Goal: Information Seeking & Learning: Learn about a topic

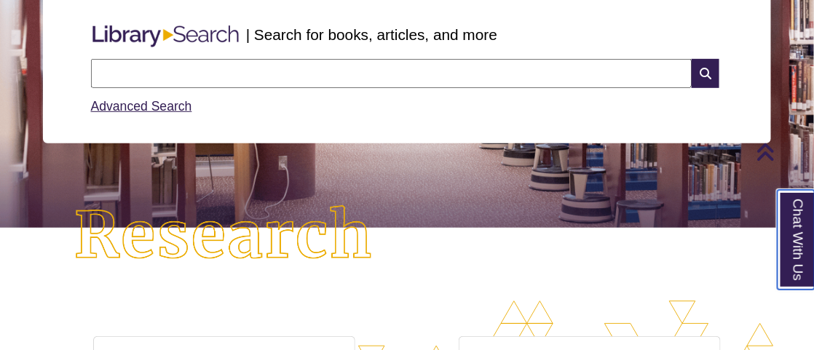
scroll to position [97, 0]
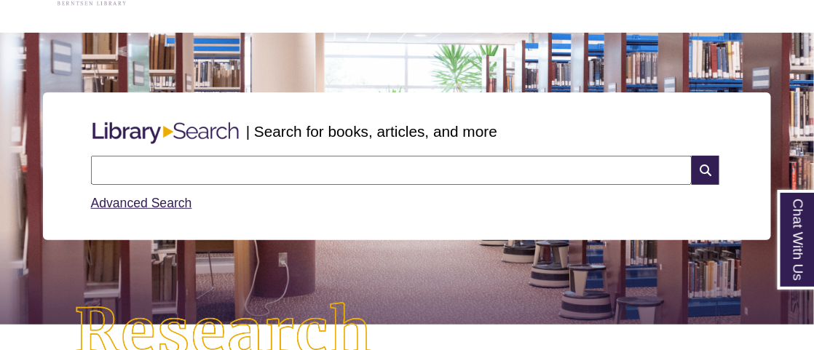
click at [104, 162] on input "text" at bounding box center [391, 170] width 601 height 29
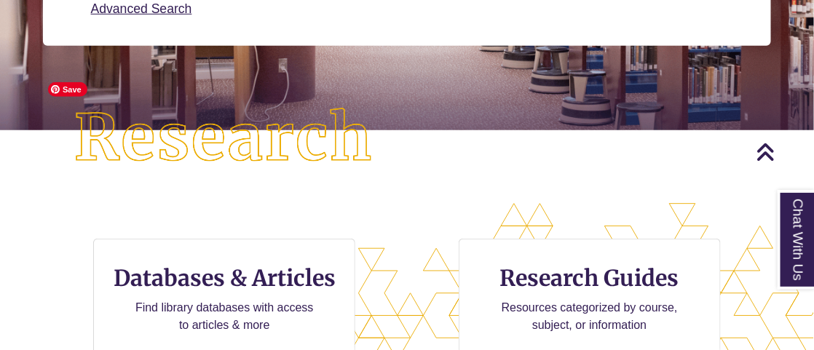
scroll to position [388, 0]
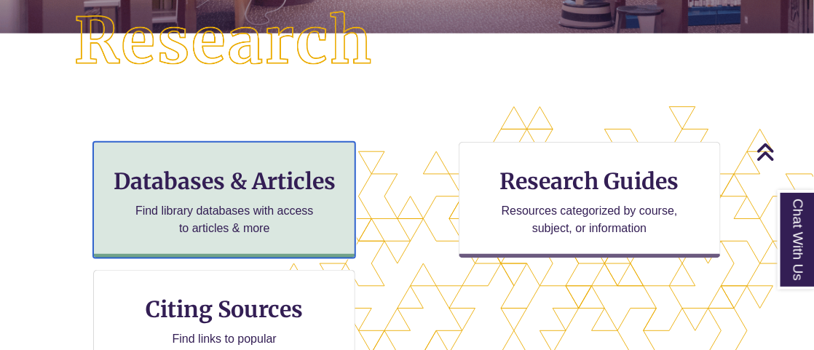
click at [221, 197] on div "Databases & Articles Find library databases with access to articles & more" at bounding box center [224, 200] width 262 height 116
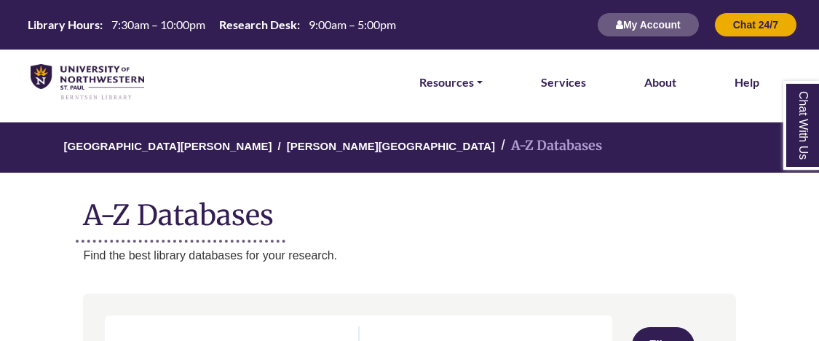
select select "Database Subject Filter"
select select "Database Types Filter"
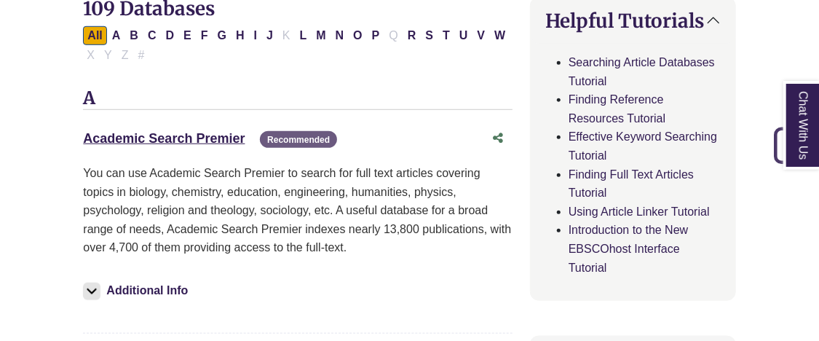
scroll to position [291, 0]
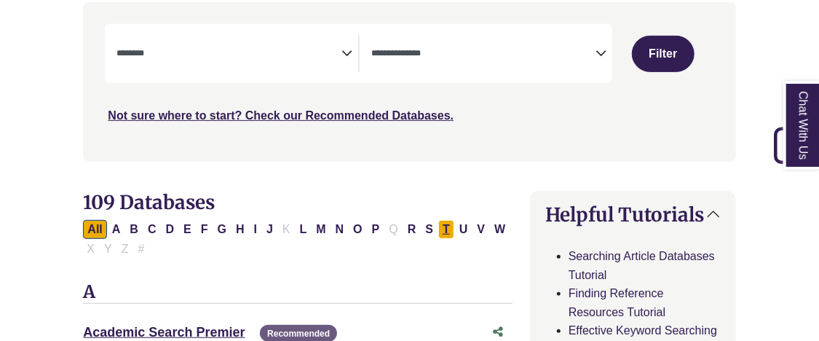
click at [444, 227] on button "T" at bounding box center [446, 229] width 16 height 19
select select "Database Subject Filter"
select select "Database Types Filter"
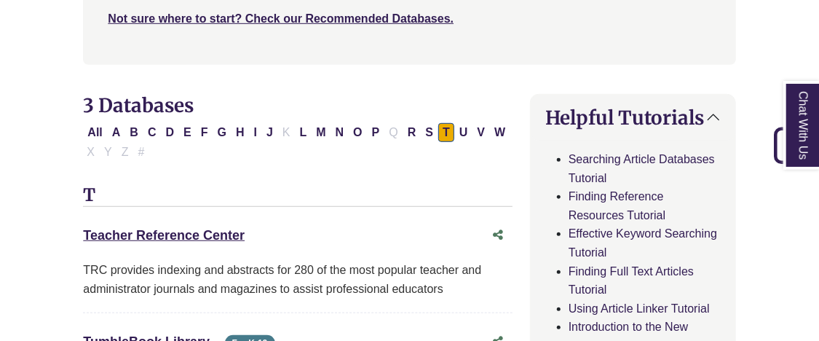
scroll to position [679, 0]
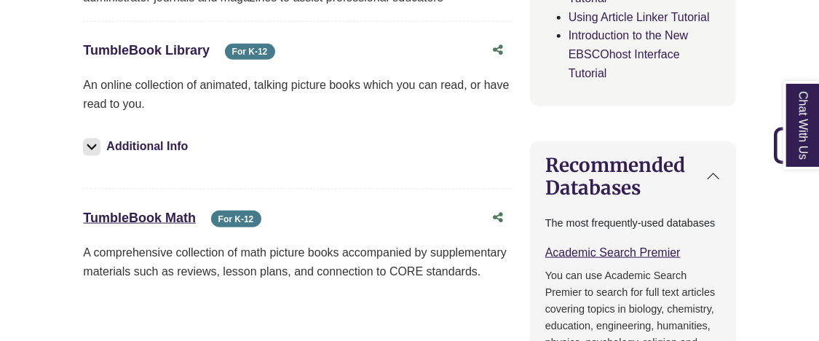
click at [148, 52] on link "TumbleBook Library This link opens in a new window" at bounding box center [146, 50] width 127 height 15
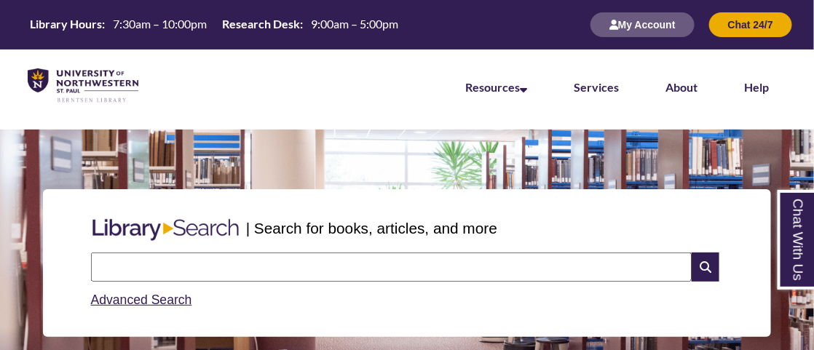
click at [167, 269] on input "text" at bounding box center [391, 267] width 601 height 29
type input "**********"
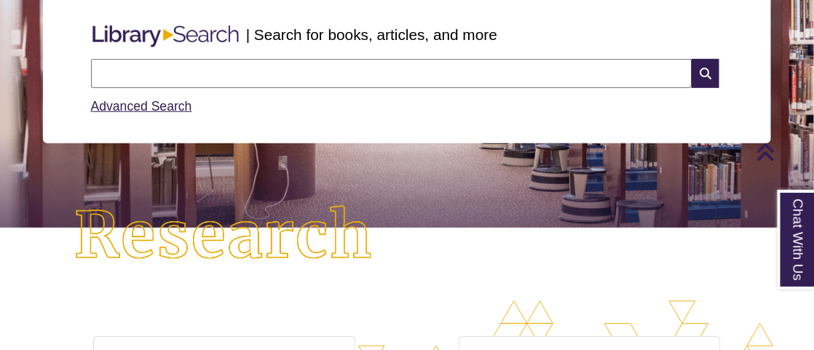
click at [325, 74] on input "text" at bounding box center [391, 73] width 601 height 29
type input "*******"
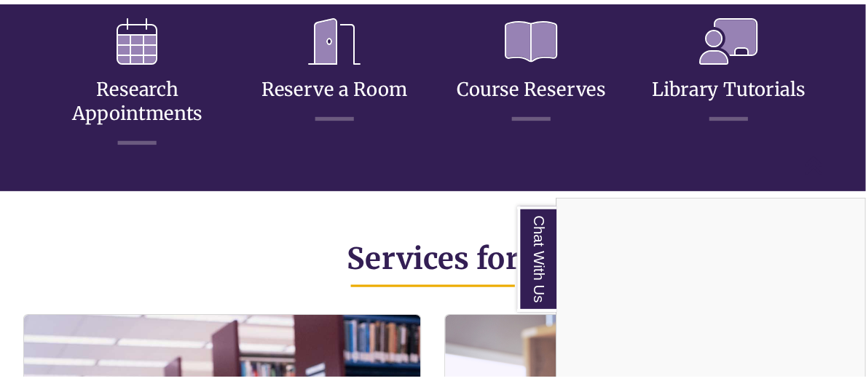
scroll to position [377, 742]
